Goal: Transaction & Acquisition: Book appointment/travel/reservation

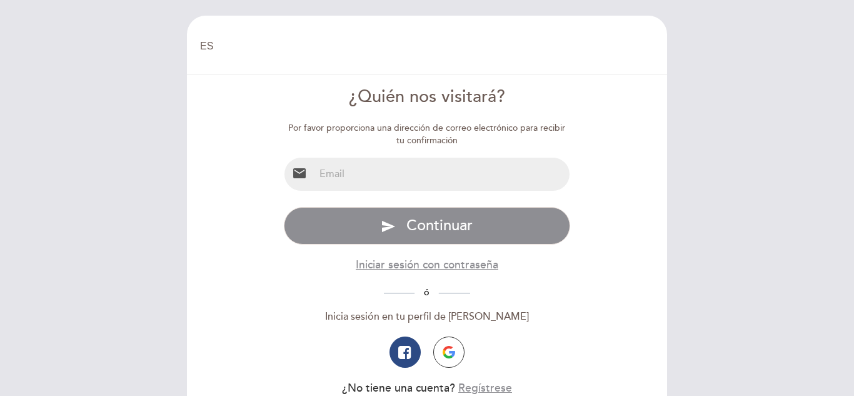
select select "es"
click at [406, 169] on input "email" at bounding box center [442, 173] width 256 height 33
type input "[EMAIL_ADDRESS][DOMAIN_NAME]"
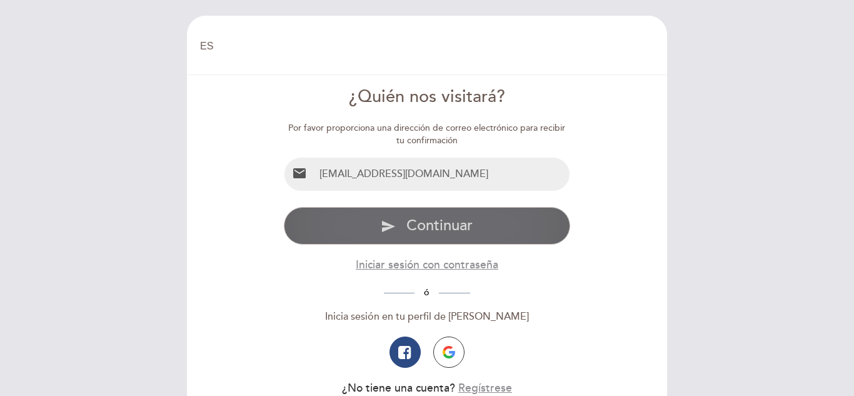
click at [429, 213] on button "send Continuar" at bounding box center [427, 225] width 287 height 37
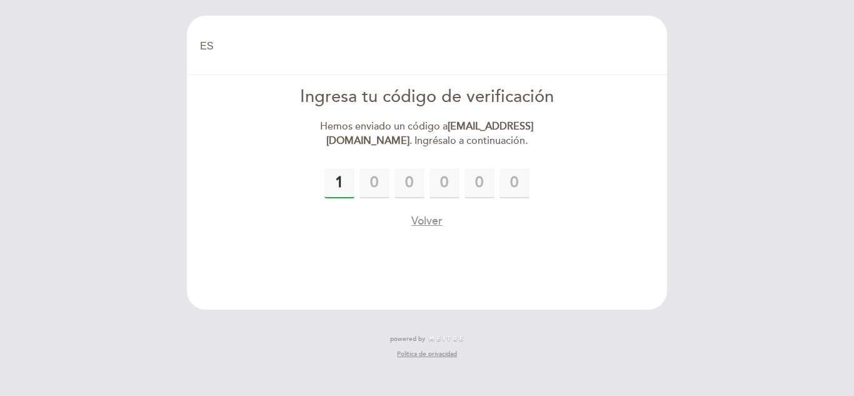
type input "1"
type input "9"
type input "6"
type input "9"
type input "1"
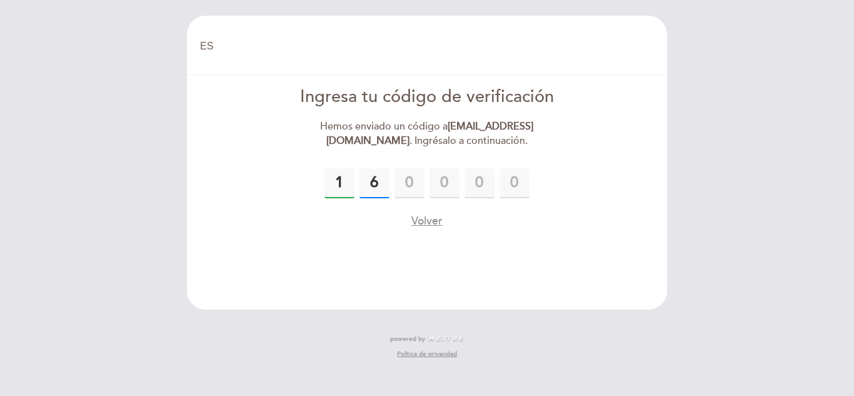
type input "6"
type input "9"
type input "0"
type input "8"
type input "9"
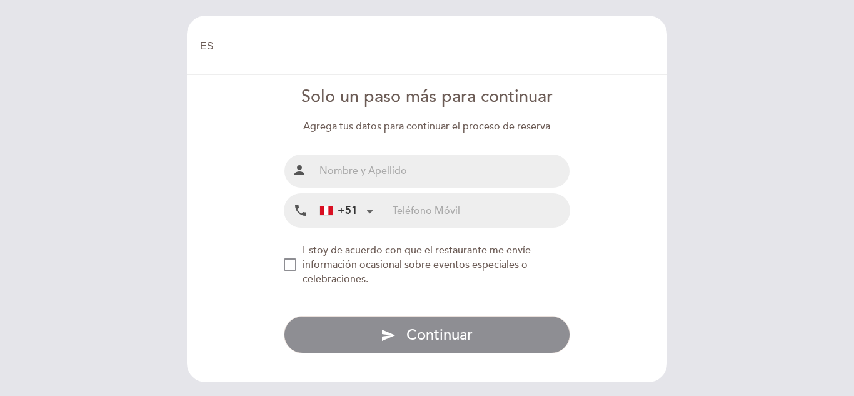
click at [404, 167] on input "text" at bounding box center [442, 170] width 256 height 33
type input "[PERSON_NAME] [PERSON_NAME]"
click at [409, 179] on input "[PERSON_NAME] [PERSON_NAME]" at bounding box center [442, 170] width 256 height 33
click at [419, 219] on input "tel" at bounding box center [480, 210] width 177 height 33
type input "972369521"
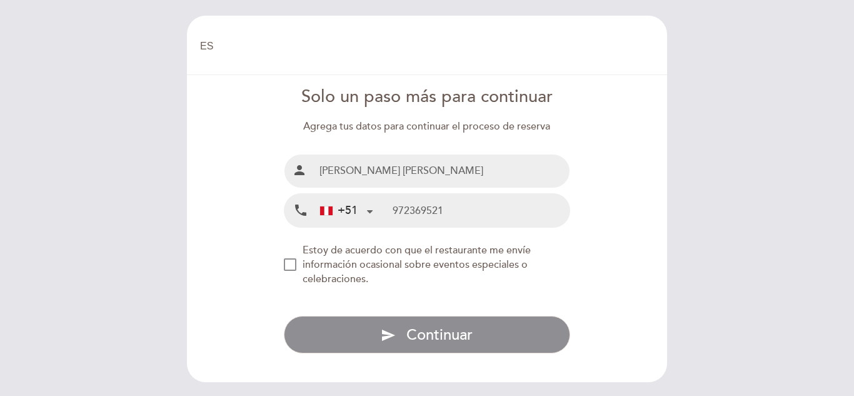
click at [295, 258] on div "NEW_MODAL_AGREE_RESTAURANT_SEND_OCCASIONAL_INFO" at bounding box center [290, 264] width 12 height 12
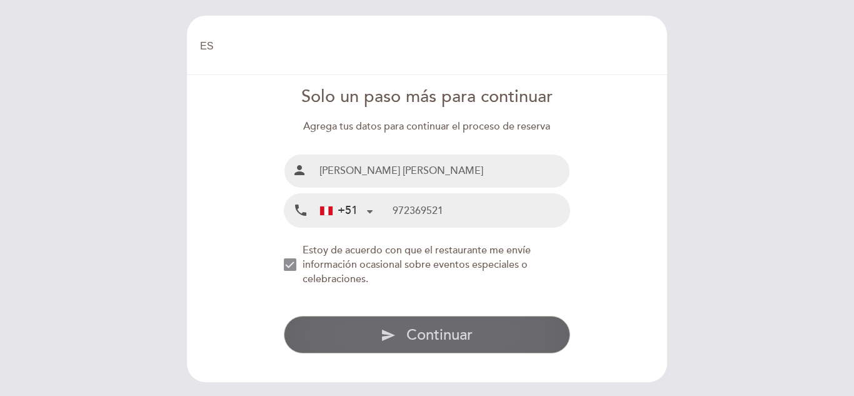
click at [344, 328] on button "send Continuar" at bounding box center [427, 334] width 287 height 37
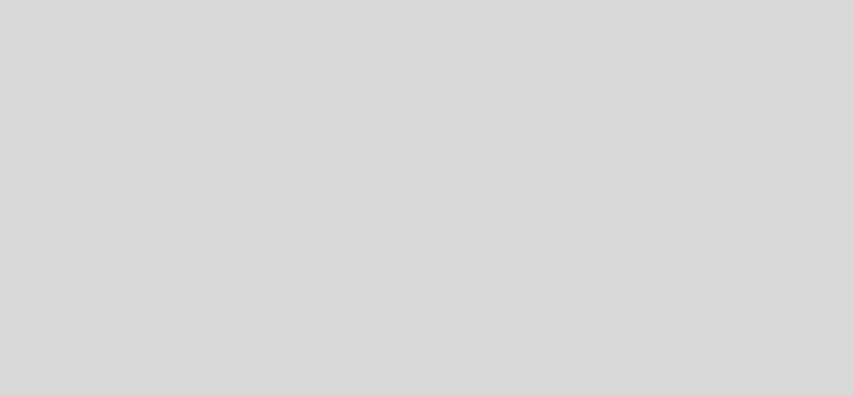
select select "es"
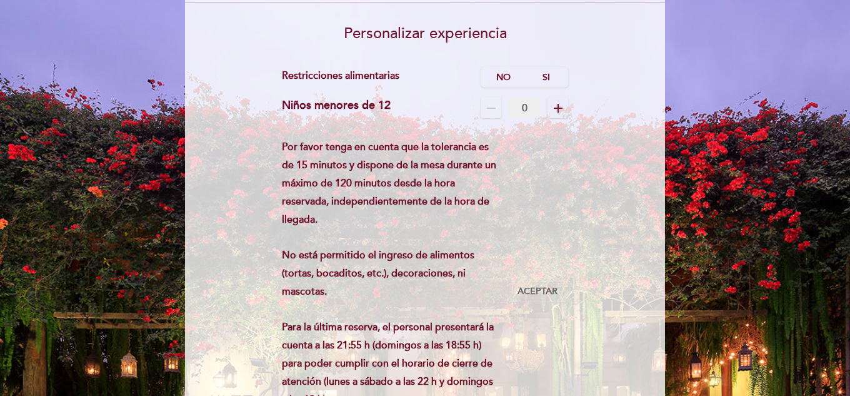
scroll to position [125, 0]
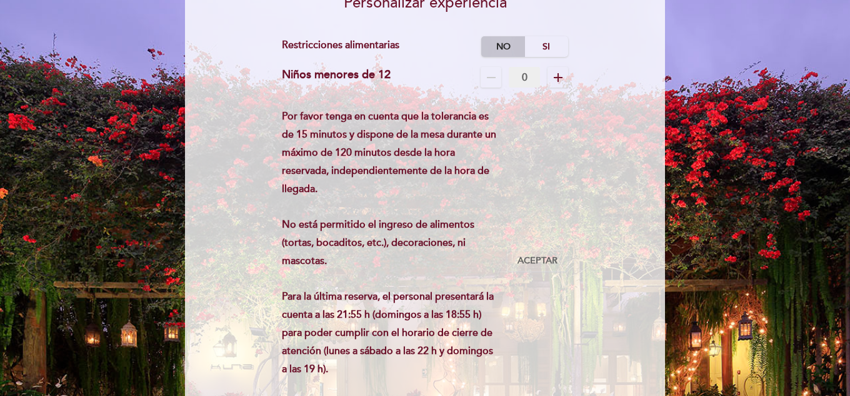
click at [497, 46] on label "No" at bounding box center [503, 46] width 44 height 21
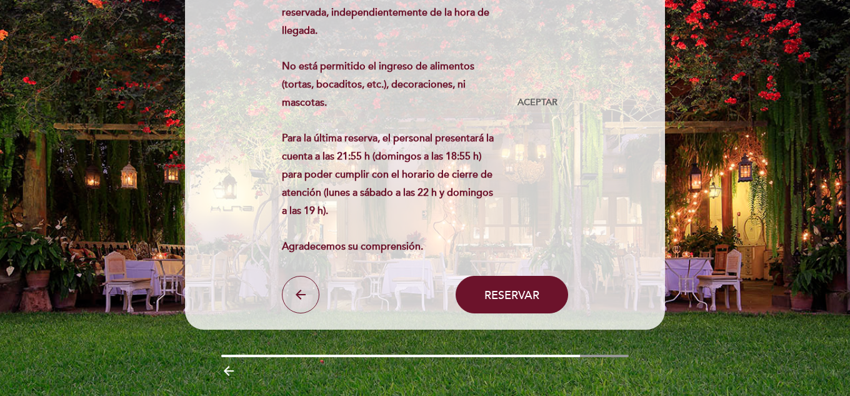
scroll to position [312, 0]
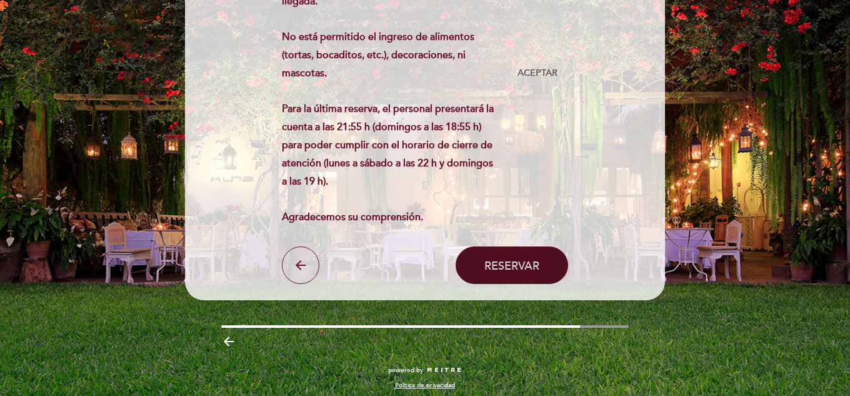
click at [492, 258] on span "Reservar" at bounding box center [511, 265] width 55 height 14
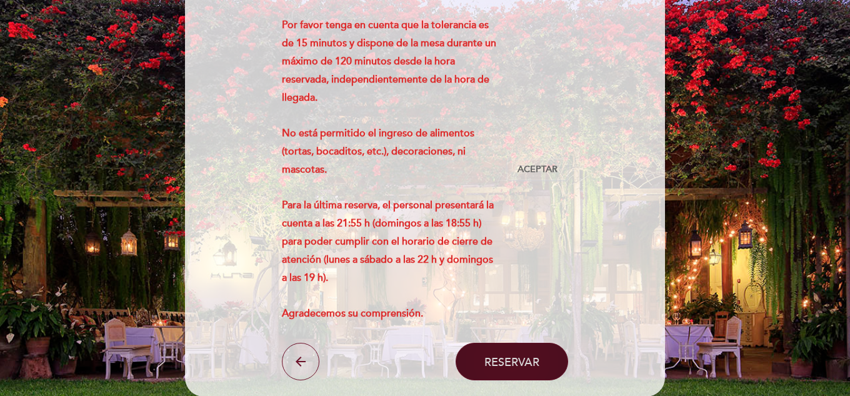
scroll to position [125, 0]
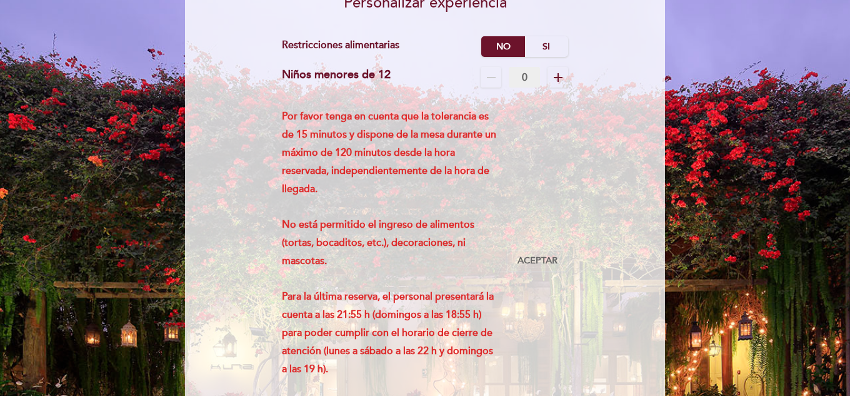
click at [524, 249] on div "Por favor tenga en cuenta que la tolerancia es de 15 minutos y dispone de la me…" at bounding box center [425, 260] width 287 height 306
click at [527, 261] on span "Aceptar" at bounding box center [537, 260] width 40 height 13
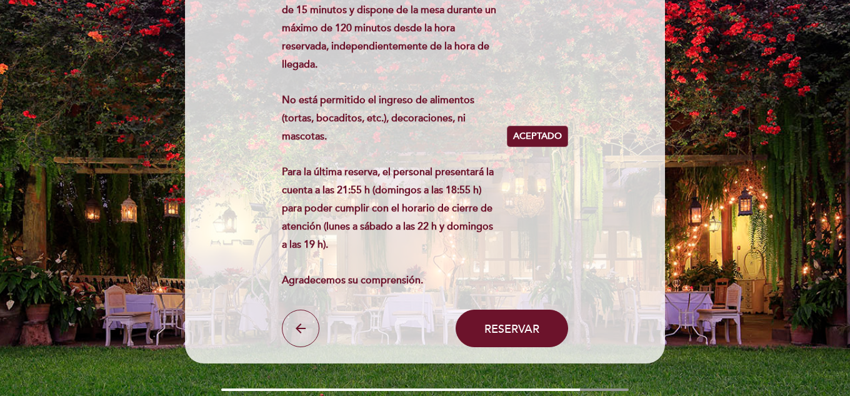
scroll to position [250, 0]
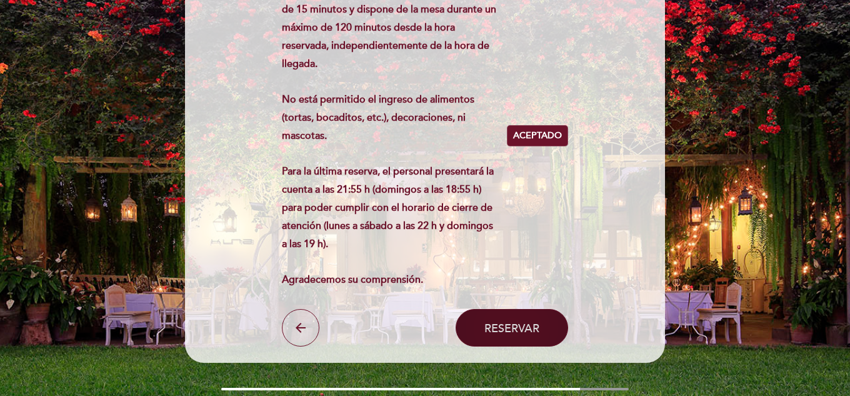
click at [500, 329] on span "Reservar" at bounding box center [511, 328] width 55 height 14
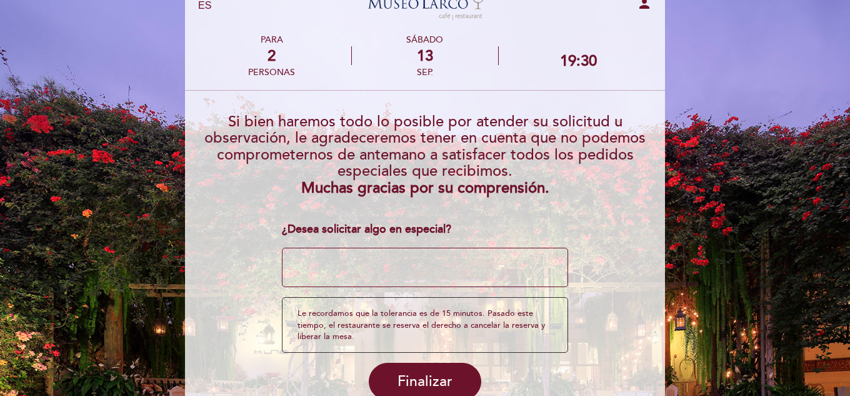
scroll to position [62, 0]
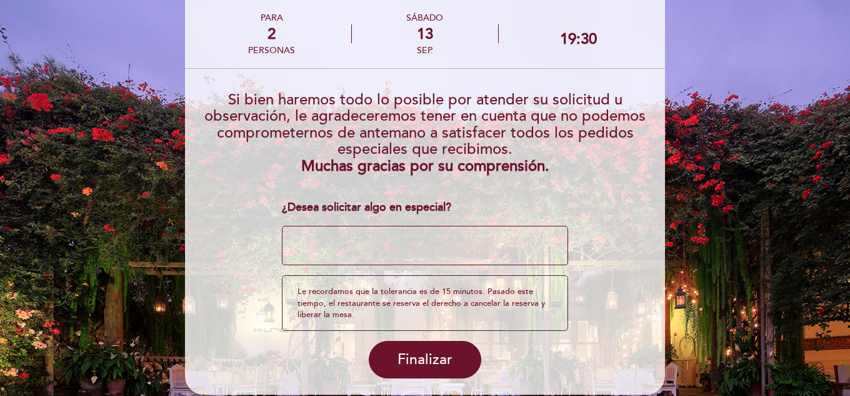
click at [431, 246] on textarea at bounding box center [425, 246] width 287 height 40
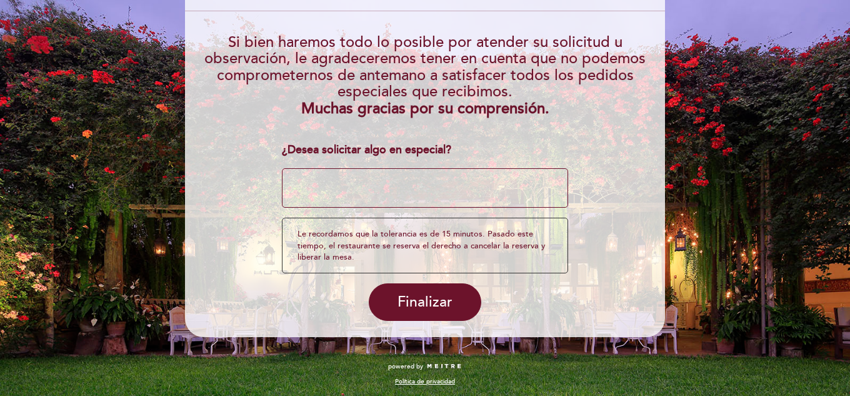
scroll to position [123, 0]
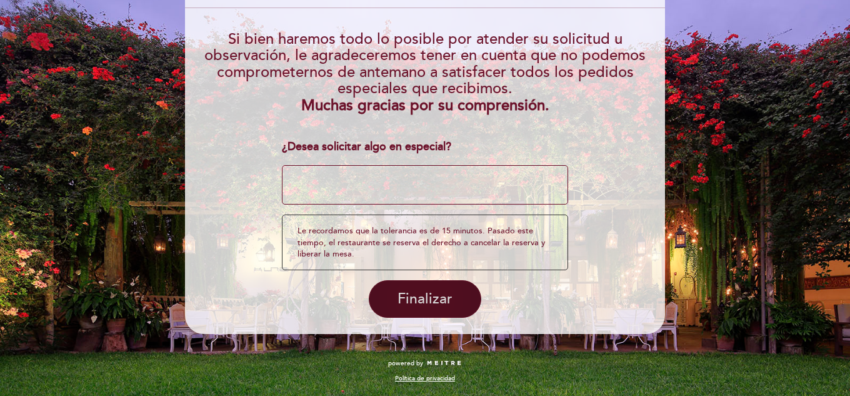
click at [447, 286] on button "Finalizar" at bounding box center [425, 298] width 112 height 37
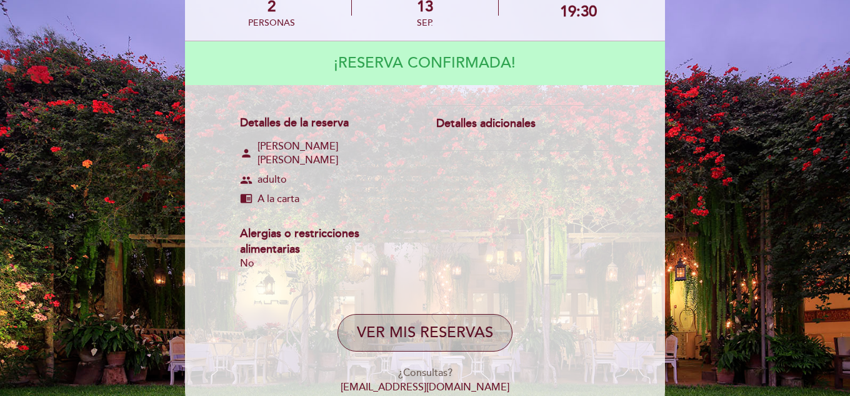
scroll to position [125, 0]
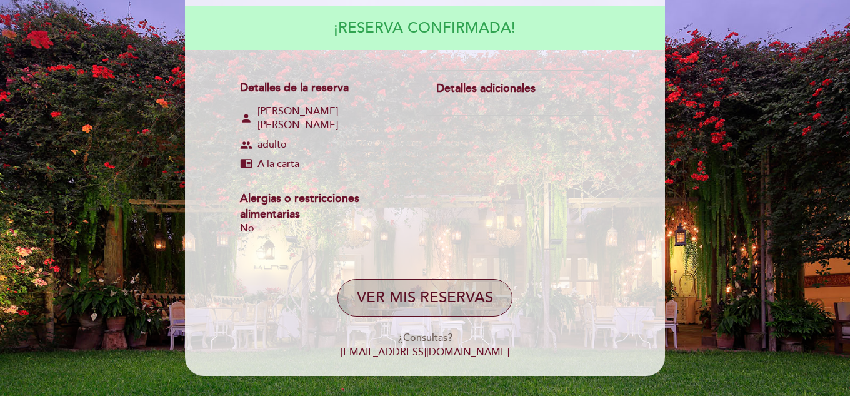
click at [433, 286] on button "VER MIS RESERVAS" at bounding box center [424, 297] width 175 height 37
select select "es"
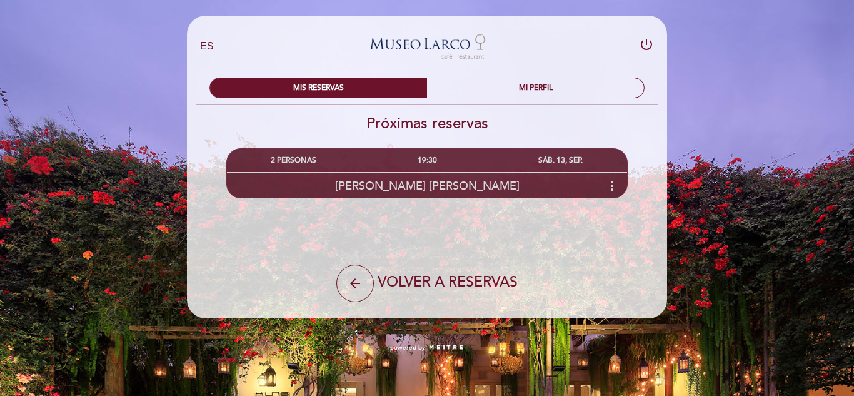
click at [455, 182] on div "Ana Paula more_vert" at bounding box center [427, 185] width 400 height 27
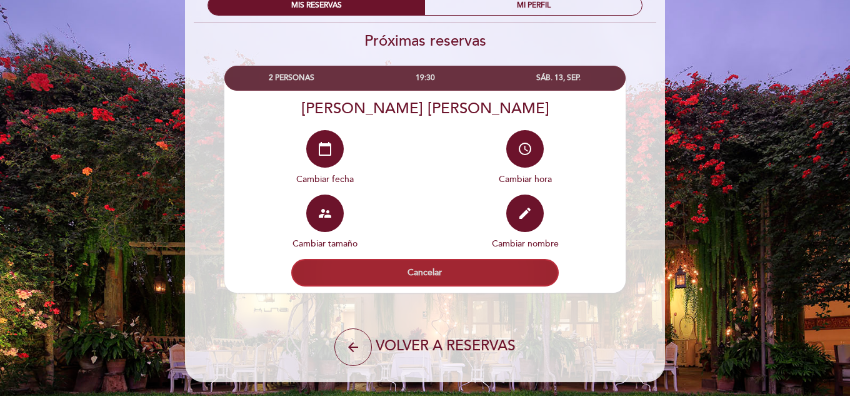
scroll to position [52, 0]
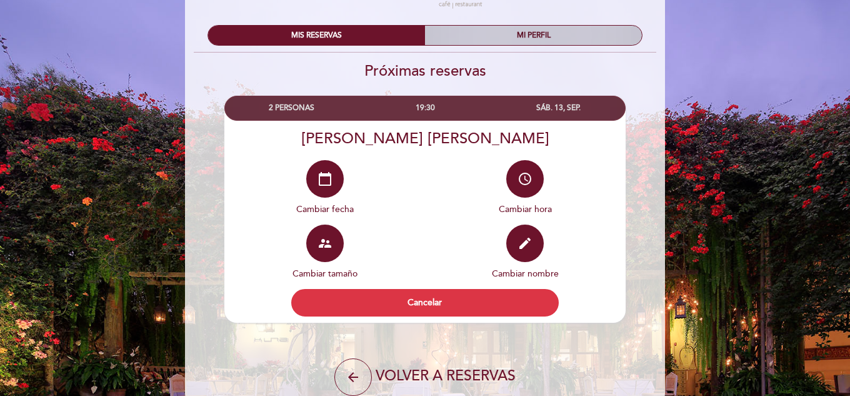
click at [542, 41] on div "MI PERFIL" at bounding box center [533, 35] width 217 height 19
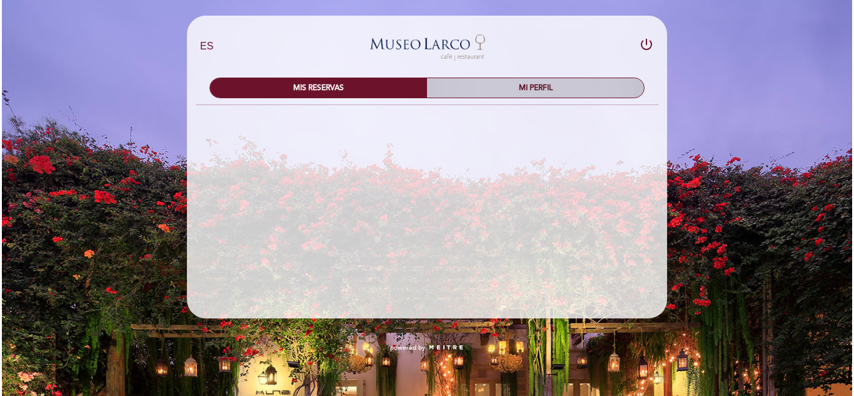
scroll to position [0, 0]
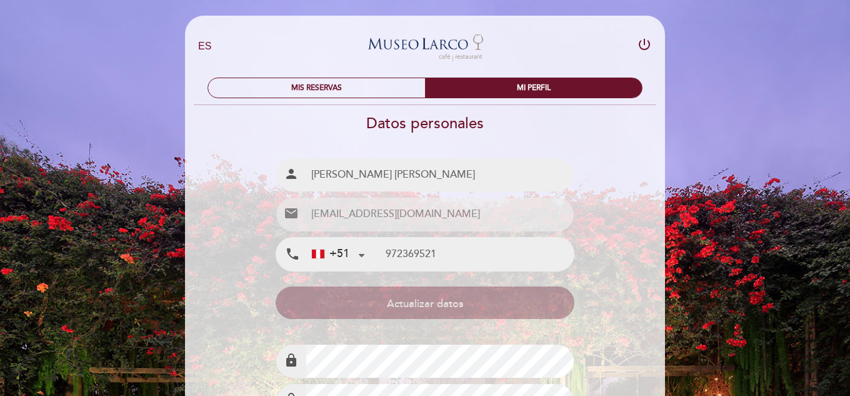
type input "972 369 521"
click at [351, 85] on div "MIS RESERVAS" at bounding box center [316, 87] width 217 height 19
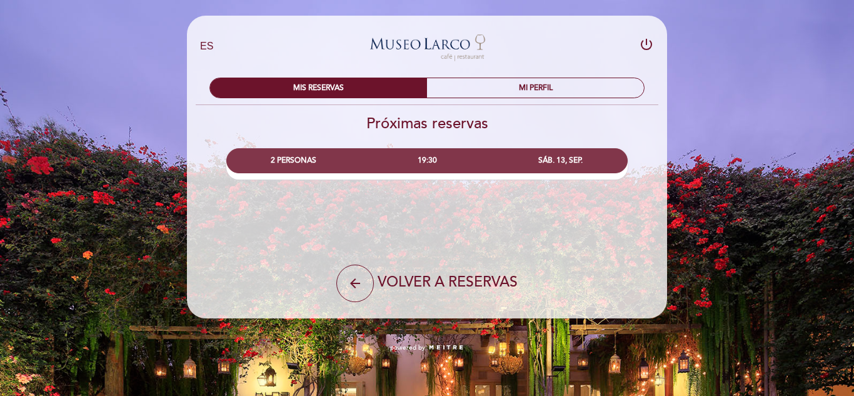
click at [453, 142] on div "2 PERSONAS 19:30 SÁB. 13, SEP. Ana Paula calendar_today edit" at bounding box center [426, 155] width 481 height 47
click at [457, 127] on h2 "Próximas reservas" at bounding box center [426, 123] width 481 height 18
click at [365, 277] on button "arrow_back" at bounding box center [354, 282] width 37 height 37
select select "es"
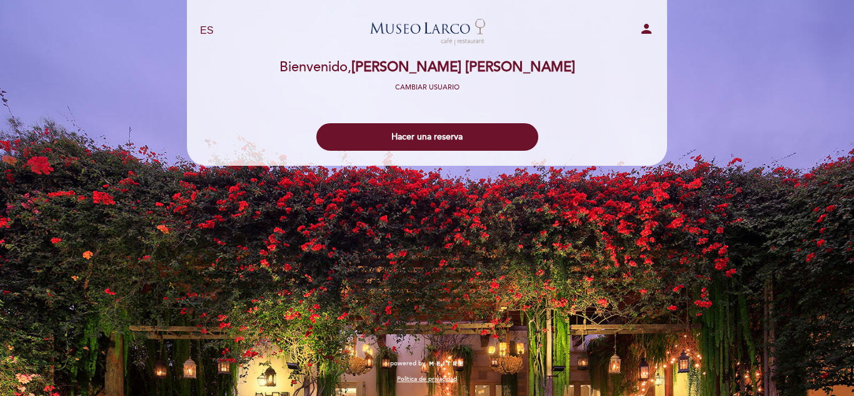
click at [644, 31] on icon "person" at bounding box center [646, 28] width 15 height 15
select select "es"
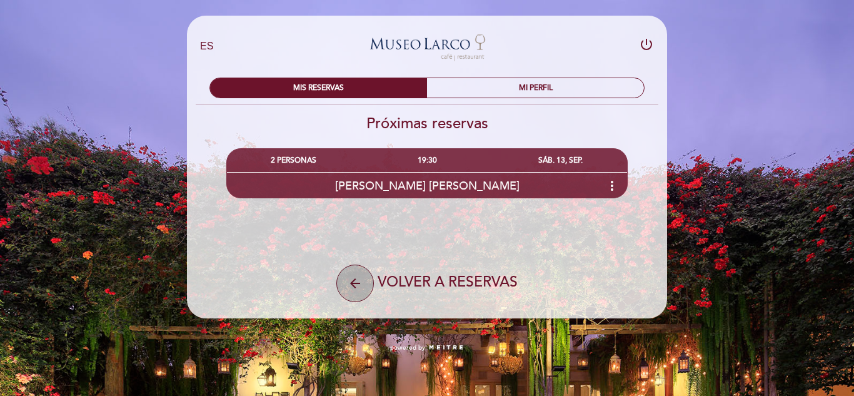
click at [339, 284] on button "arrow_back" at bounding box center [354, 282] width 37 height 37
select select "es"
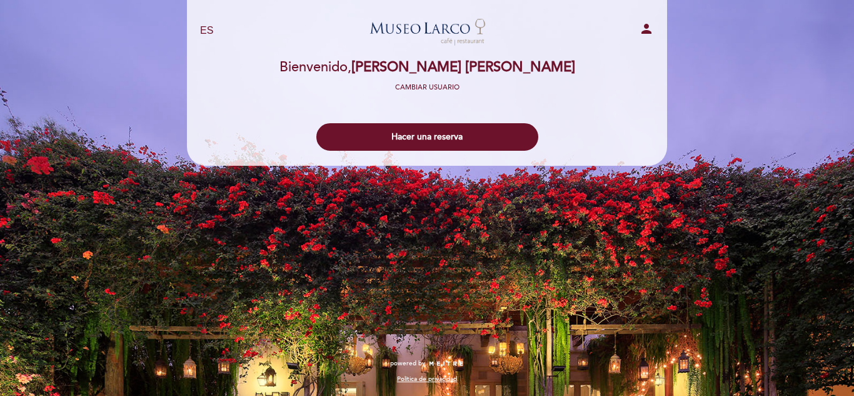
click at [223, 34] on div "EN ES PT" at bounding box center [269, 31] width 157 height 14
click at [411, 38] on link "Museo Larco Café - Restaurant" at bounding box center [427, 31] width 156 height 34
